Goal: Task Accomplishment & Management: Use online tool/utility

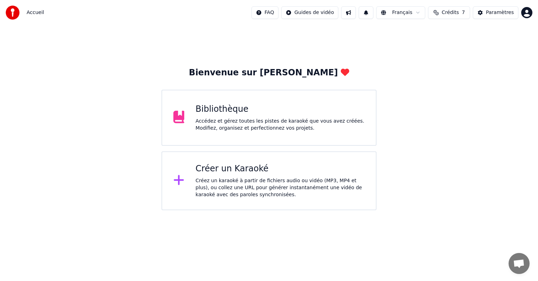
click at [245, 122] on div "Accédez et gérez toutes les pistes de karaoké que vous avez créées. Modifiez, o…" at bounding box center [280, 125] width 169 height 14
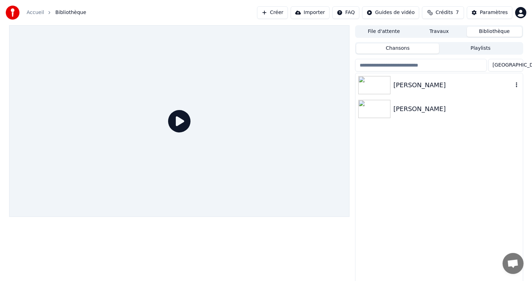
click at [373, 87] on img at bounding box center [375, 85] width 32 height 18
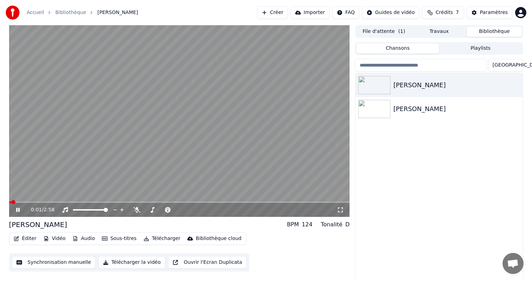
click at [18, 209] on icon at bounding box center [23, 210] width 16 height 6
click at [54, 239] on button "Vidéo" at bounding box center [55, 239] width 28 height 10
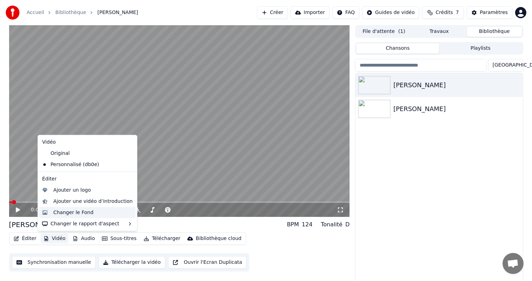
click at [64, 211] on div "Changer le Fond" at bounding box center [73, 212] width 40 height 7
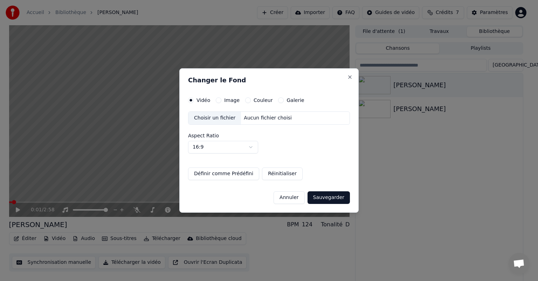
click at [222, 118] on div "Choisir un fichier" at bounding box center [215, 118] width 53 height 13
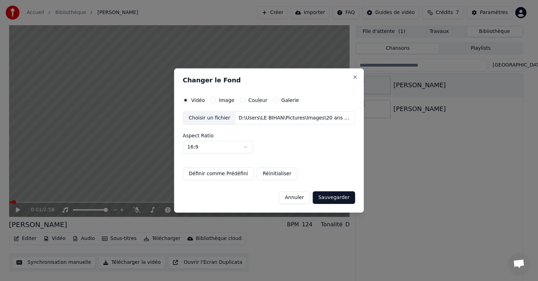
click at [330, 199] on button "Sauvegarder" at bounding box center [334, 197] width 42 height 13
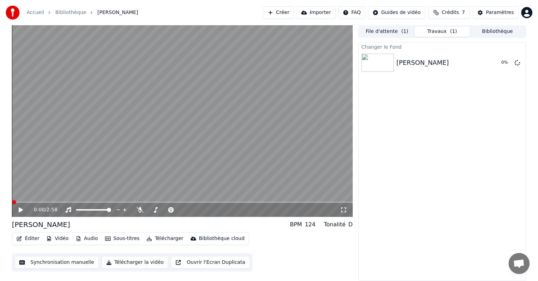
click at [12, 202] on span at bounding box center [14, 202] width 4 height 4
click at [20, 209] on icon at bounding box center [21, 210] width 4 height 5
click at [20, 209] on icon at bounding box center [21, 210] width 4 height 4
click at [379, 64] on img at bounding box center [378, 63] width 32 height 18
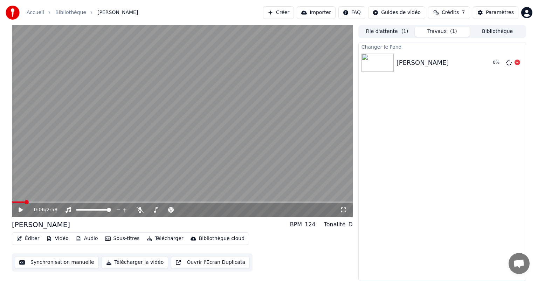
click at [379, 64] on img at bounding box center [378, 63] width 32 height 18
click at [12, 203] on span at bounding box center [14, 202] width 4 height 4
click at [382, 33] on button "File d'attente ( 1 )" at bounding box center [387, 32] width 55 height 10
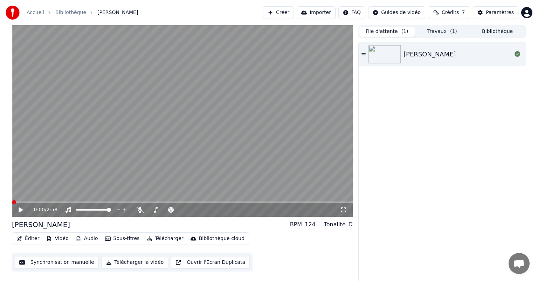
click at [382, 33] on button "File d'attente ( 1 )" at bounding box center [387, 32] width 55 height 10
click at [440, 32] on button "Travaux ( 1 )" at bounding box center [442, 32] width 55 height 10
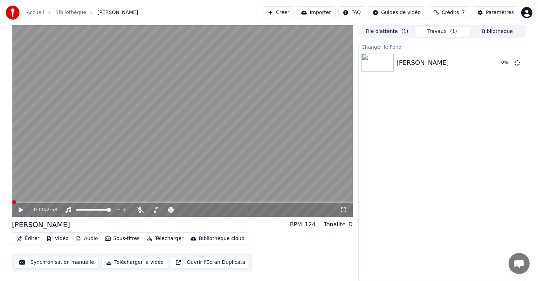
click at [495, 34] on button "Bibliothèque" at bounding box center [497, 32] width 55 height 10
click at [440, 33] on button "Travaux ( 1 )" at bounding box center [442, 32] width 55 height 10
click at [517, 62] on icon at bounding box center [518, 63] width 6 height 6
click at [385, 32] on button "File d'attente ( 1 )" at bounding box center [387, 32] width 55 height 10
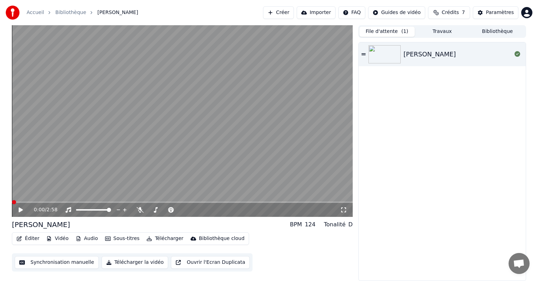
click at [386, 33] on button "File d'attente ( 1 )" at bounding box center [387, 32] width 55 height 10
click at [394, 31] on button "File d'attente ( 1 )" at bounding box center [387, 32] width 55 height 10
click at [503, 31] on button "Bibliothèque" at bounding box center [497, 32] width 55 height 10
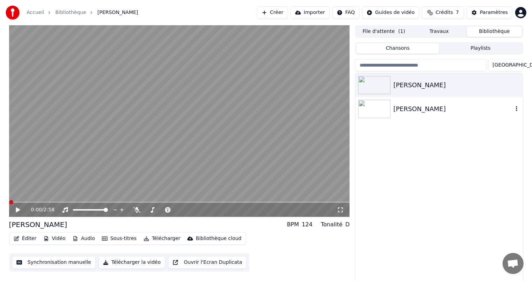
click at [373, 107] on img at bounding box center [375, 109] width 32 height 18
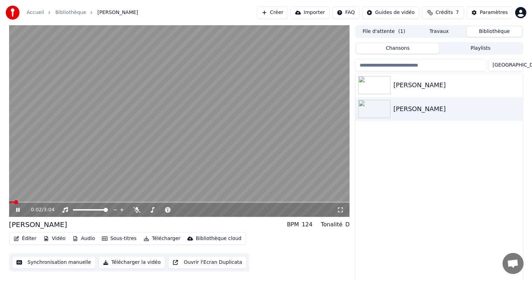
click at [17, 209] on icon at bounding box center [18, 210] width 4 height 4
click at [54, 239] on button "Vidéo" at bounding box center [55, 239] width 28 height 10
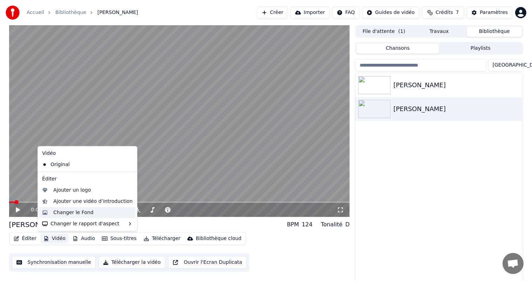
click at [56, 213] on div "Changer le Fond" at bounding box center [73, 212] width 40 height 7
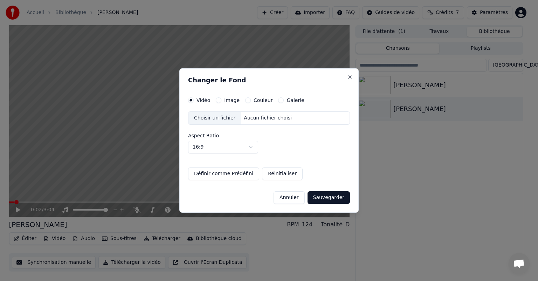
click at [219, 101] on button "Image" at bounding box center [219, 100] width 6 height 6
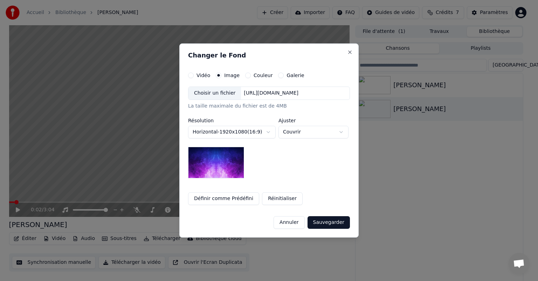
click at [217, 92] on div "Choisir un fichier" at bounding box center [215, 93] width 53 height 13
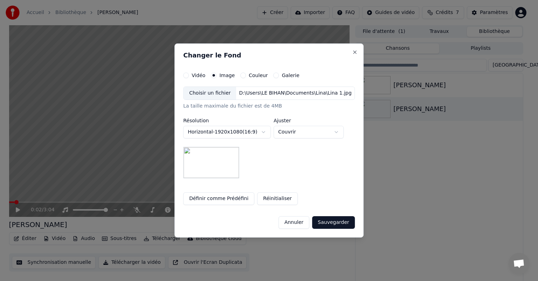
click at [322, 223] on button "Sauvegarder" at bounding box center [333, 222] width 42 height 13
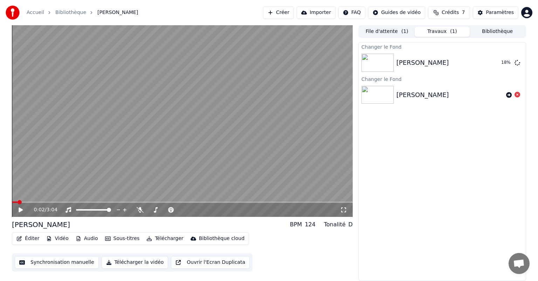
click at [119, 239] on button "Sous-titres" at bounding box center [122, 239] width 40 height 10
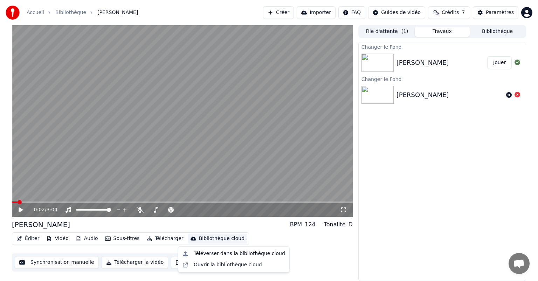
click at [498, 63] on button "Jouer" at bounding box center [500, 62] width 25 height 13
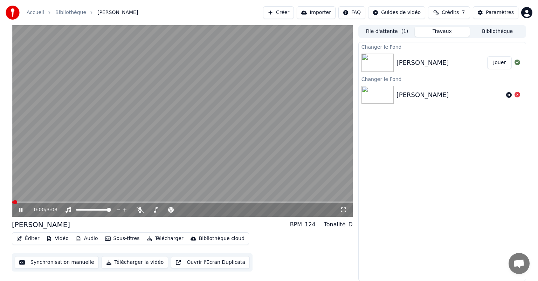
drag, startPoint x: 179, startPoint y: 64, endPoint x: 179, endPoint y: 79, distance: 15.4
click at [179, 79] on video at bounding box center [182, 121] width 341 height 192
click at [376, 99] on img at bounding box center [378, 95] width 32 height 18
click at [518, 95] on icon at bounding box center [518, 95] width 6 height 6
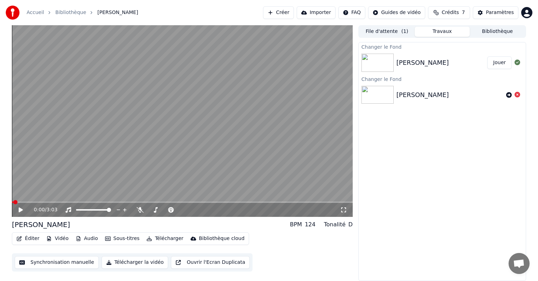
click at [518, 95] on icon at bounding box center [518, 95] width 6 height 6
click at [391, 99] on img at bounding box center [378, 95] width 32 height 18
click at [396, 95] on div at bounding box center [379, 95] width 35 height 18
click at [402, 94] on div "[PERSON_NAME]" at bounding box center [423, 95] width 53 height 10
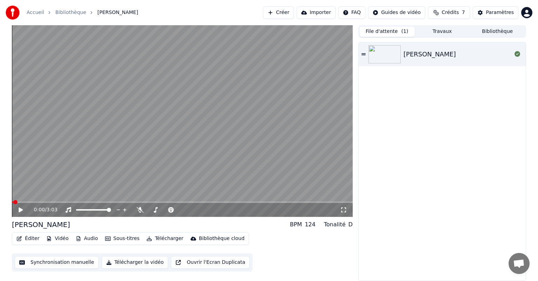
click at [382, 28] on button "File d'attente ( 1 )" at bounding box center [387, 32] width 55 height 10
click at [382, 30] on button "File d'attente ( 1 )" at bounding box center [387, 32] width 55 height 10
click at [380, 35] on button "File d'attente ( 1 )" at bounding box center [387, 32] width 55 height 10
click at [386, 32] on button "File d'attente ( 1 )" at bounding box center [387, 32] width 55 height 10
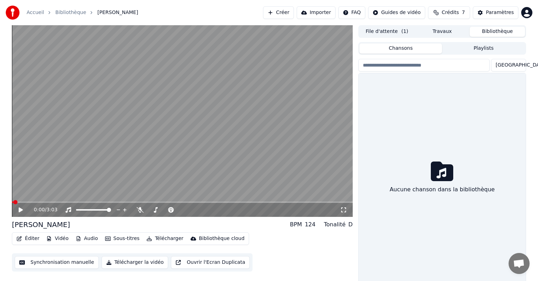
click at [502, 33] on button "Bibliothèque" at bounding box center [497, 32] width 55 height 10
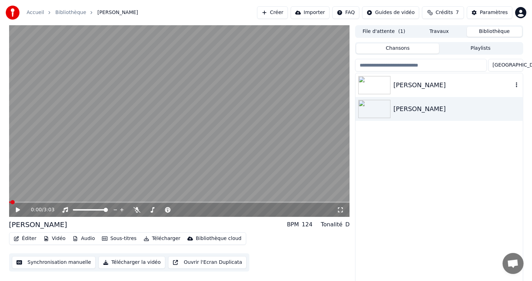
click at [379, 88] on img at bounding box center [375, 85] width 32 height 18
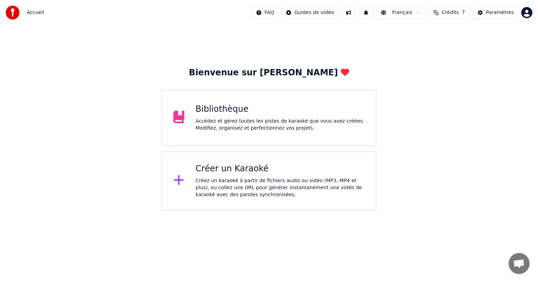
click at [237, 130] on div "Accédez et gérez toutes les pistes de karaoké que vous avez créées. Modifiez, o…" at bounding box center [280, 125] width 169 height 14
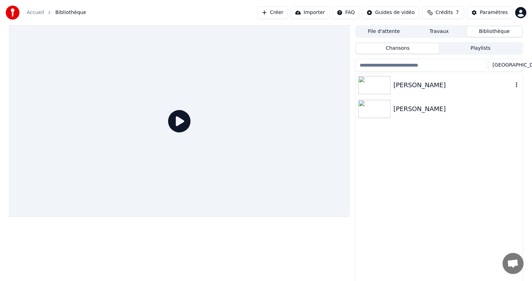
click at [379, 85] on img at bounding box center [375, 85] width 32 height 18
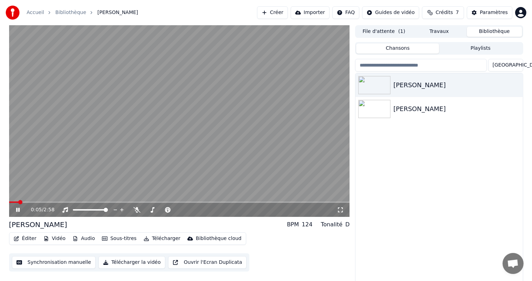
click at [18, 200] on span at bounding box center [20, 202] width 4 height 4
click at [16, 209] on icon at bounding box center [23, 210] width 16 height 6
click at [17, 200] on span at bounding box center [18, 202] width 4 height 4
click at [192, 72] on video at bounding box center [179, 121] width 341 height 192
drag, startPoint x: 192, startPoint y: 72, endPoint x: 192, endPoint y: 81, distance: 8.8
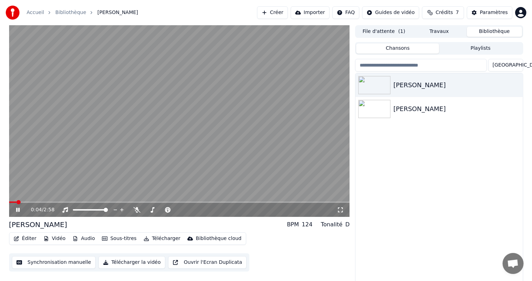
click at [192, 72] on video at bounding box center [179, 121] width 341 height 192
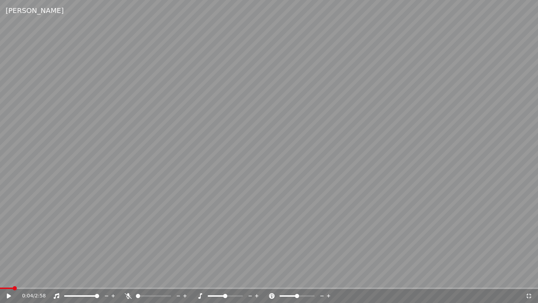
click at [14, 10] on div "[PERSON_NAME]" at bounding box center [35, 11] width 58 height 10
click at [18, 10] on div "[PERSON_NAME]" at bounding box center [35, 11] width 58 height 10
click at [18, 12] on div "[PERSON_NAME]" at bounding box center [35, 11] width 58 height 10
click at [7, 281] on icon at bounding box center [14, 296] width 16 height 6
click at [0, 281] on span at bounding box center [2, 288] width 4 height 4
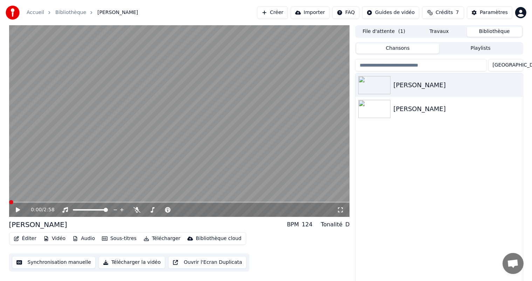
click at [17, 210] on icon at bounding box center [18, 210] width 4 height 5
click at [17, 210] on icon at bounding box center [18, 210] width 4 height 4
click at [110, 240] on button "Sous-titres" at bounding box center [119, 239] width 40 height 10
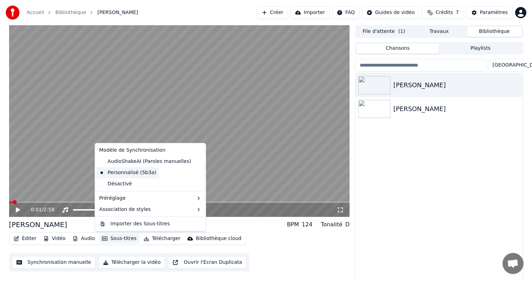
click at [121, 173] on div "Personnalisé (5b3a)" at bounding box center [127, 172] width 63 height 11
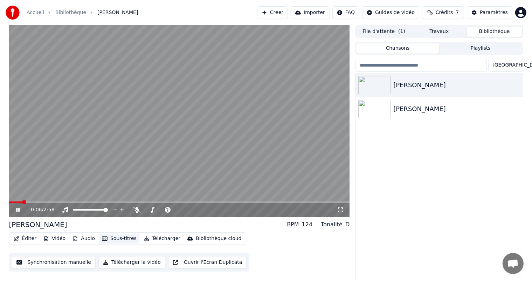
scroll to position [3, 0]
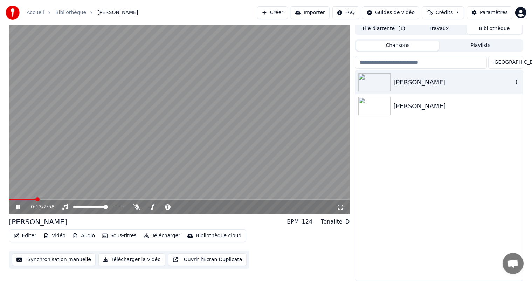
click at [516, 80] on icon "button" at bounding box center [517, 82] width 7 height 6
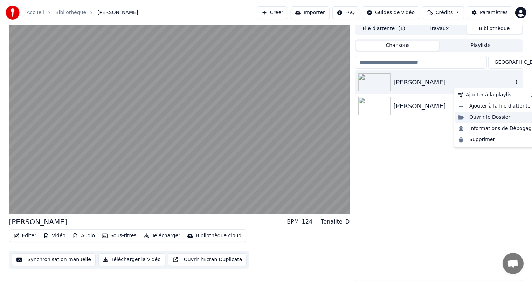
click at [480, 118] on div "Ouvrir le Dossier" at bounding box center [497, 117] width 82 height 11
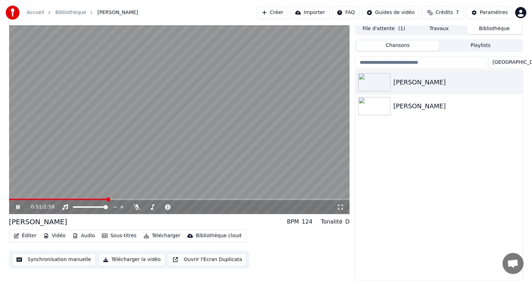
click at [19, 209] on icon at bounding box center [18, 207] width 4 height 4
click at [25, 201] on span at bounding box center [26, 199] width 4 height 4
click at [52, 260] on button "Synchronisation manuelle" at bounding box center [54, 259] width 84 height 13
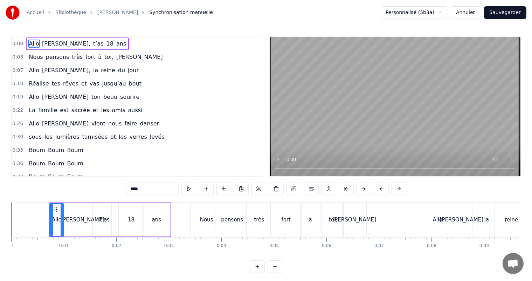
click at [414, 72] on video at bounding box center [395, 106] width 251 height 139
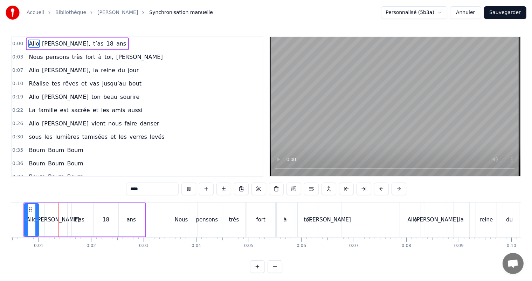
scroll to position [0, 26]
click at [469, 9] on button "Annuler" at bounding box center [465, 12] width 31 height 13
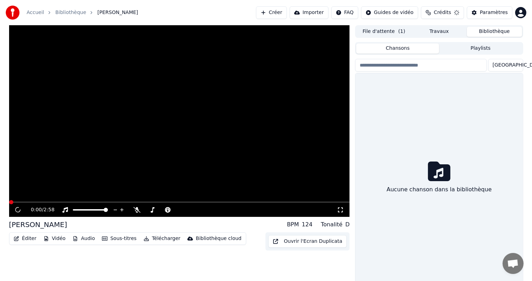
scroll to position [3, 0]
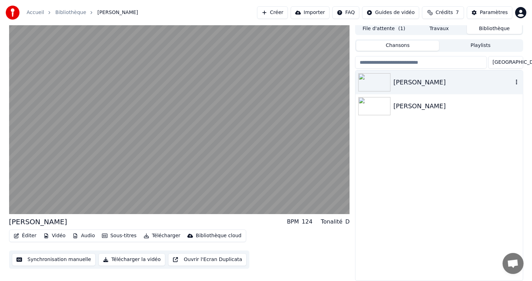
click at [516, 80] on icon "button" at bounding box center [517, 82] width 7 height 6
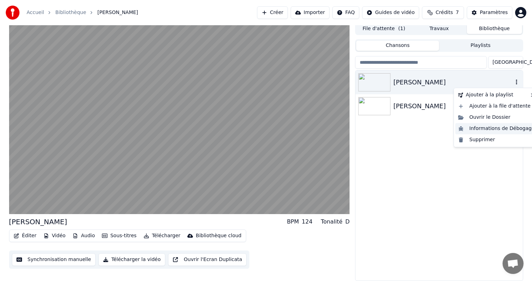
click at [487, 131] on div "Informations de Débogage" at bounding box center [497, 128] width 82 height 11
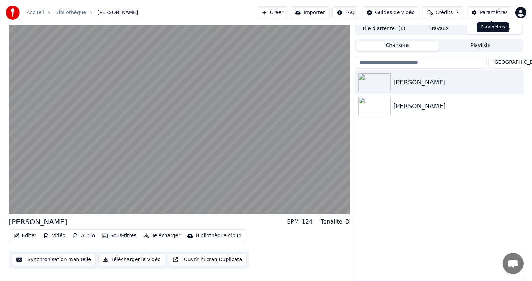
click at [484, 12] on div "Paramètres" at bounding box center [494, 12] width 28 height 7
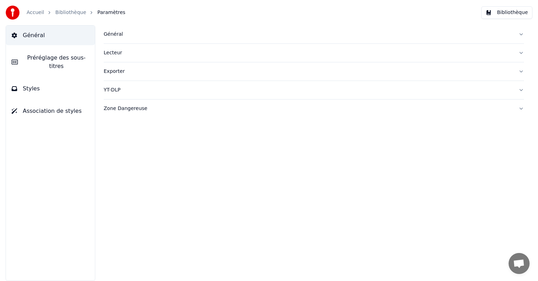
click at [28, 35] on span "Général" at bounding box center [34, 35] width 22 height 8
click at [112, 34] on div "Général" at bounding box center [308, 34] width 409 height 7
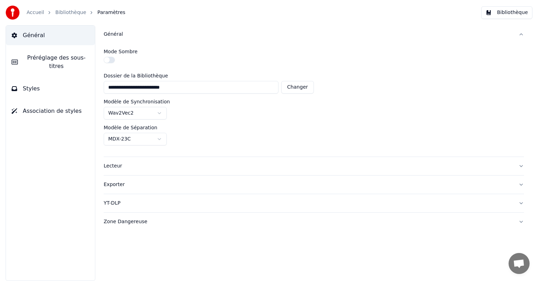
click at [54, 60] on span "Préréglage des sous-titres" at bounding box center [56, 62] width 66 height 17
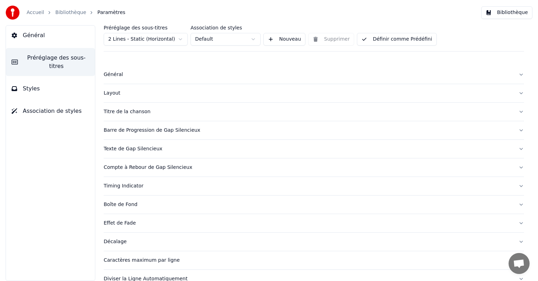
click at [113, 94] on div "Layout" at bounding box center [308, 93] width 409 height 7
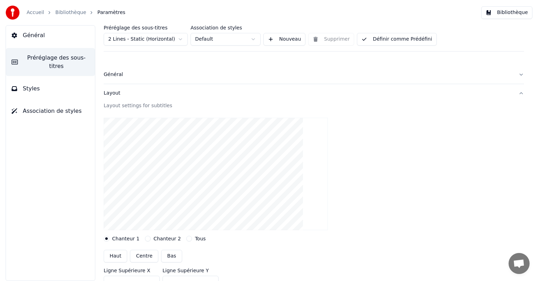
click at [29, 84] on span "Styles" at bounding box center [31, 88] width 17 height 8
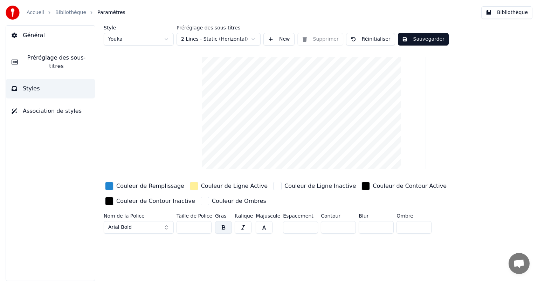
click at [54, 59] on span "Préréglage des sous-titres" at bounding box center [56, 62] width 66 height 17
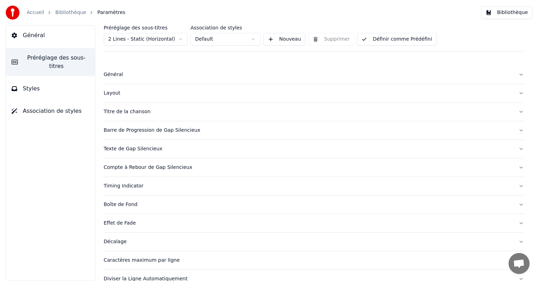
click at [118, 112] on div "Titre de la chanson" at bounding box center [308, 111] width 409 height 7
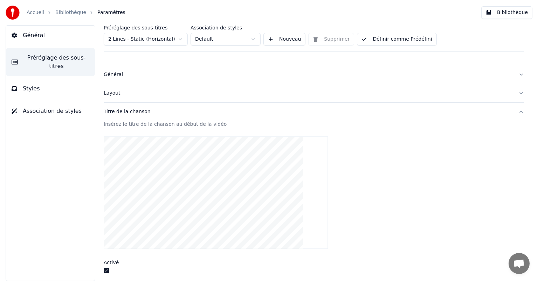
click at [239, 182] on video at bounding box center [216, 192] width 224 height 113
click at [230, 185] on video at bounding box center [216, 192] width 224 height 113
click at [225, 159] on video at bounding box center [216, 192] width 224 height 113
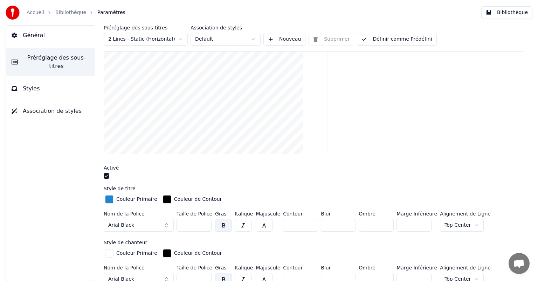
scroll to position [105, 0]
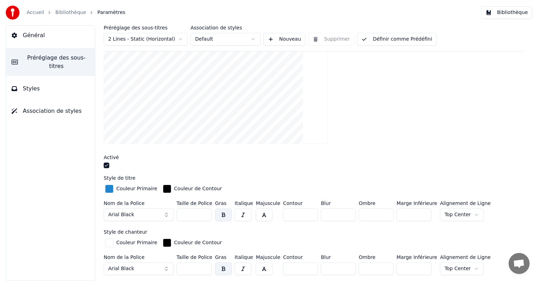
click at [105, 165] on button "button" at bounding box center [107, 166] width 6 height 6
click at [508, 14] on button "Bibliothèque" at bounding box center [507, 12] width 51 height 13
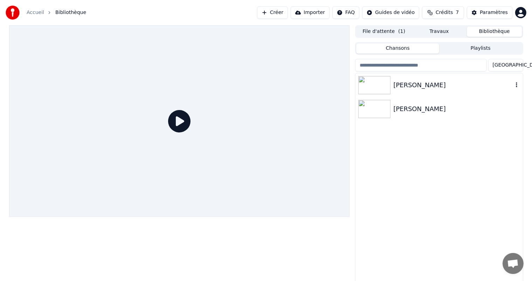
click at [381, 87] on img at bounding box center [375, 85] width 32 height 18
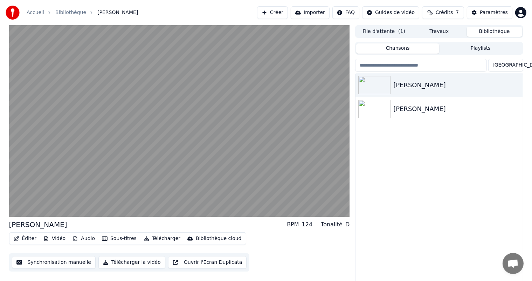
click at [324, 14] on button "Importer" at bounding box center [310, 12] width 39 height 13
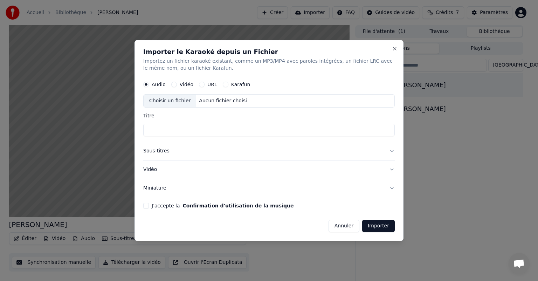
click at [150, 130] on input "Titre" at bounding box center [269, 130] width 252 height 13
type input "*******"
click at [383, 227] on button "Importer" at bounding box center [378, 226] width 33 height 13
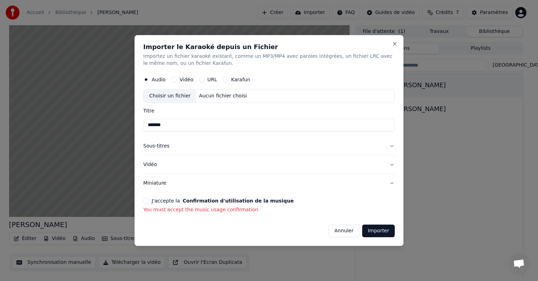
click at [147, 201] on button "J'accepte la Confirmation d'utilisation de la musique" at bounding box center [146, 201] width 6 height 6
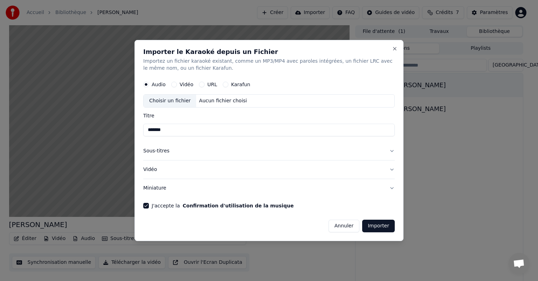
drag, startPoint x: 352, startPoint y: 225, endPoint x: 352, endPoint y: 220, distance: 4.9
click at [351, 225] on button "Annuler" at bounding box center [344, 226] width 31 height 13
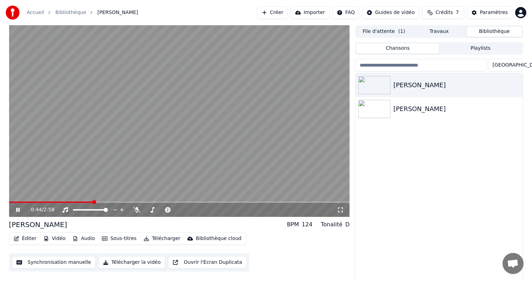
click at [17, 207] on div "0:44 / 2:58" at bounding box center [179, 209] width 335 height 7
click at [121, 262] on button "Télécharger la vidéo" at bounding box center [132, 262] width 67 height 13
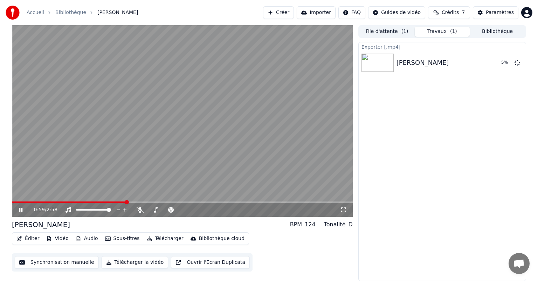
click at [22, 210] on icon at bounding box center [21, 210] width 4 height 4
click at [492, 61] on button "Afficher" at bounding box center [496, 62] width 31 height 13
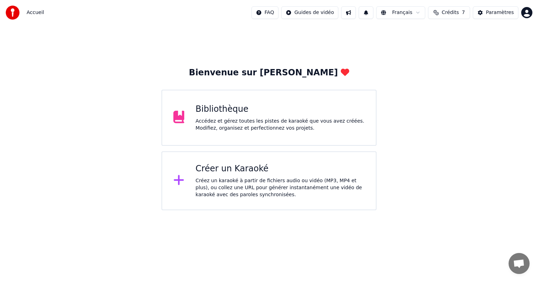
click at [213, 115] on div "Bibliothèque Accédez et gérez toutes les pistes de karaoké que vous avez créées…" at bounding box center [280, 118] width 169 height 28
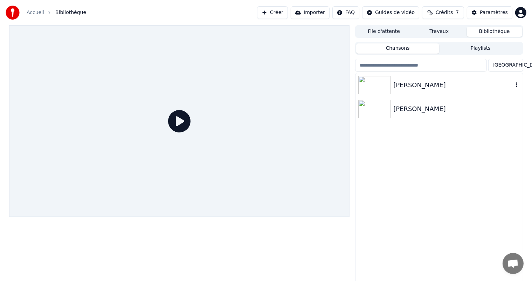
click at [385, 84] on img at bounding box center [375, 85] width 32 height 18
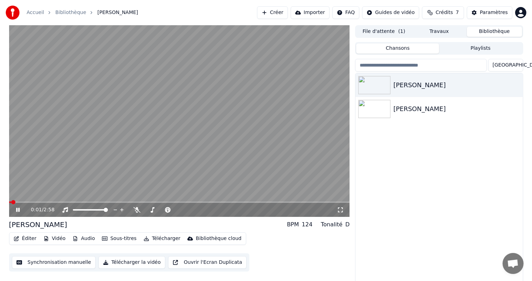
click at [16, 209] on icon at bounding box center [18, 210] width 4 height 4
click at [9, 202] on span at bounding box center [11, 202] width 4 height 4
click at [42, 263] on button "Synchronisation manuelle" at bounding box center [54, 262] width 84 height 13
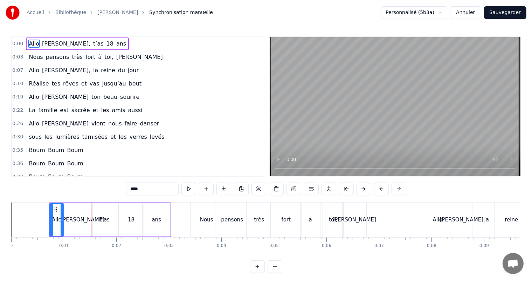
drag, startPoint x: 90, startPoint y: 209, endPoint x: 82, endPoint y: 213, distance: 9.1
click at [82, 213] on div "[PERSON_NAME]," at bounding box center [83, 219] width 27 height 33
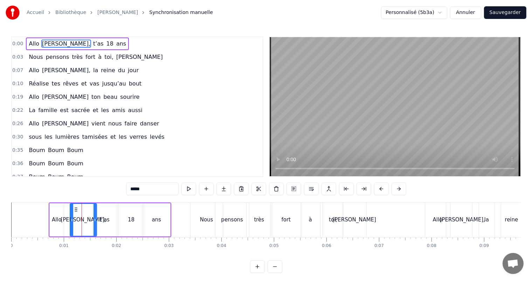
click at [59, 219] on div "Allo" at bounding box center [57, 220] width 10 height 8
type input "****"
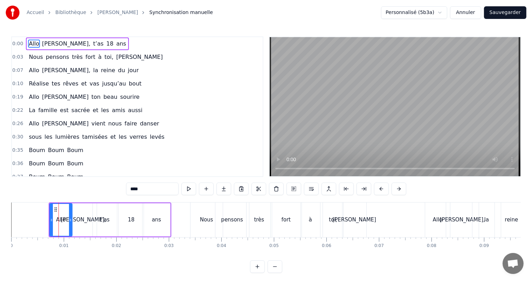
drag, startPoint x: 62, startPoint y: 219, endPoint x: 70, endPoint y: 222, distance: 8.8
click at [70, 222] on icon at bounding box center [70, 220] width 3 height 6
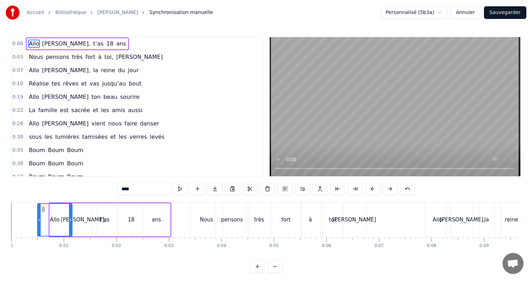
drag, startPoint x: 50, startPoint y: 220, endPoint x: 38, endPoint y: 218, distance: 12.4
click at [38, 218] on icon at bounding box center [39, 220] width 3 height 6
click at [36, 218] on icon at bounding box center [37, 220] width 3 height 6
click at [34, 219] on icon at bounding box center [34, 220] width 3 height 6
drag, startPoint x: 33, startPoint y: 220, endPoint x: 26, endPoint y: 222, distance: 8.0
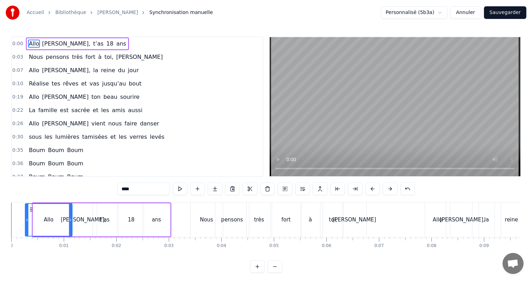
click at [26, 222] on icon at bounding box center [27, 220] width 3 height 6
click at [507, 12] on button "Sauvegarder" at bounding box center [505, 12] width 42 height 13
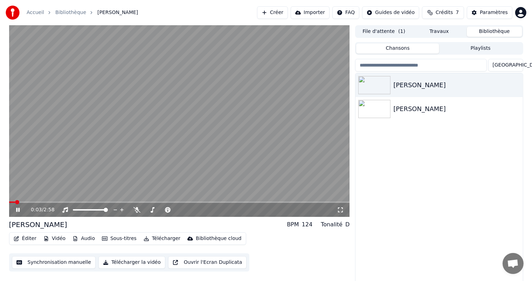
click at [15, 202] on span at bounding box center [17, 202] width 4 height 4
click at [18, 209] on icon at bounding box center [23, 210] width 16 height 6
click at [9, 201] on span at bounding box center [11, 202] width 4 height 4
click at [17, 211] on icon at bounding box center [18, 210] width 4 height 5
click at [16, 208] on icon at bounding box center [23, 210] width 16 height 6
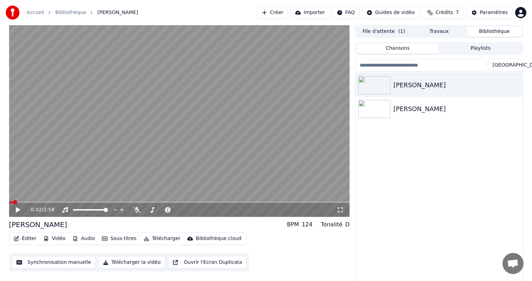
click at [118, 262] on button "Télécharger la vidéo" at bounding box center [132, 262] width 67 height 13
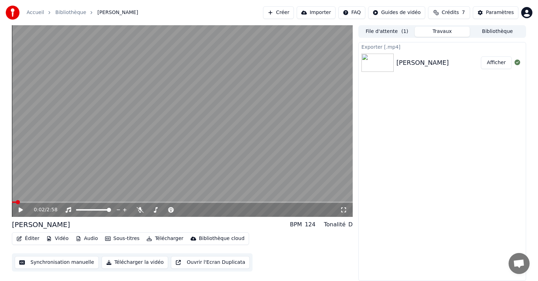
click at [496, 61] on button "Afficher" at bounding box center [496, 62] width 31 height 13
